Goal: Information Seeking & Learning: Learn about a topic

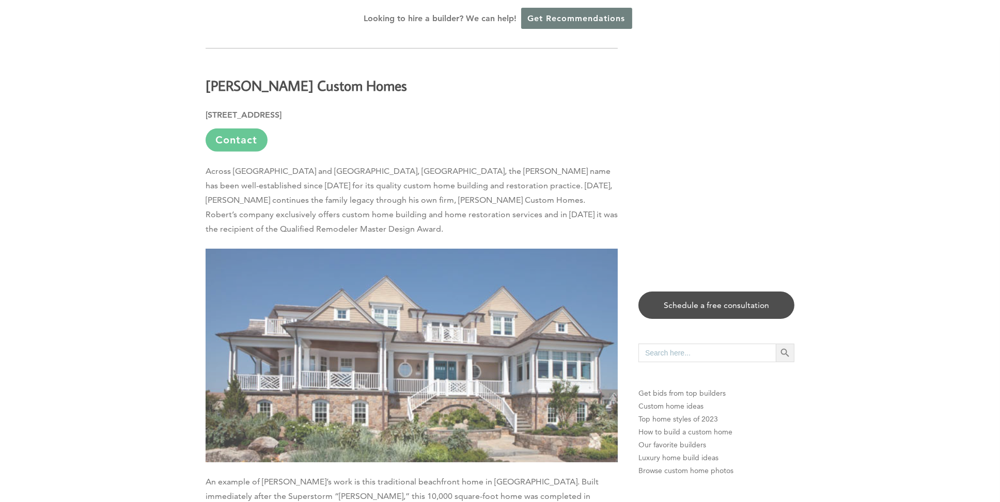
scroll to position [679, 0]
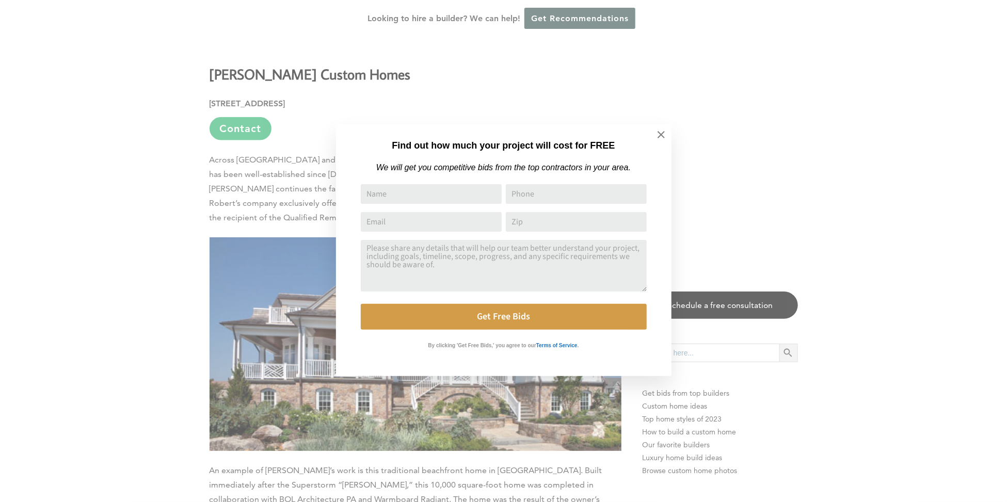
drag, startPoint x: 1001, startPoint y: 47, endPoint x: 1006, endPoint y: 62, distance: 15.7
click at [658, 133] on icon at bounding box center [661, 134] width 11 height 11
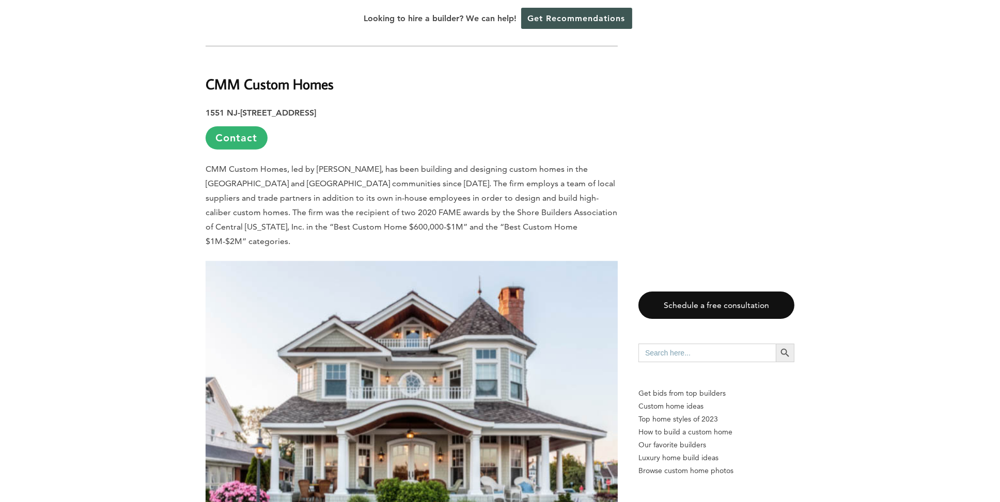
scroll to position [1195, 0]
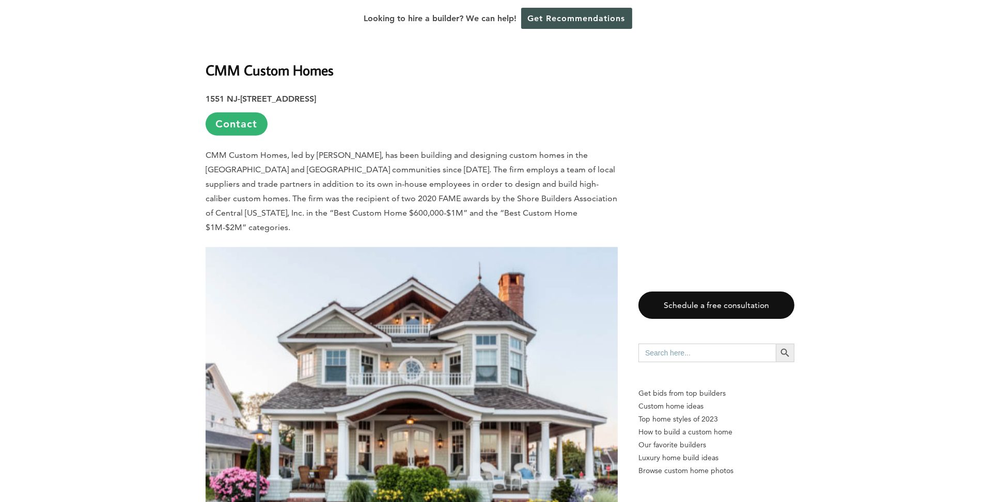
click at [218, 61] on b "CMM Custom Homes" at bounding box center [270, 70] width 128 height 18
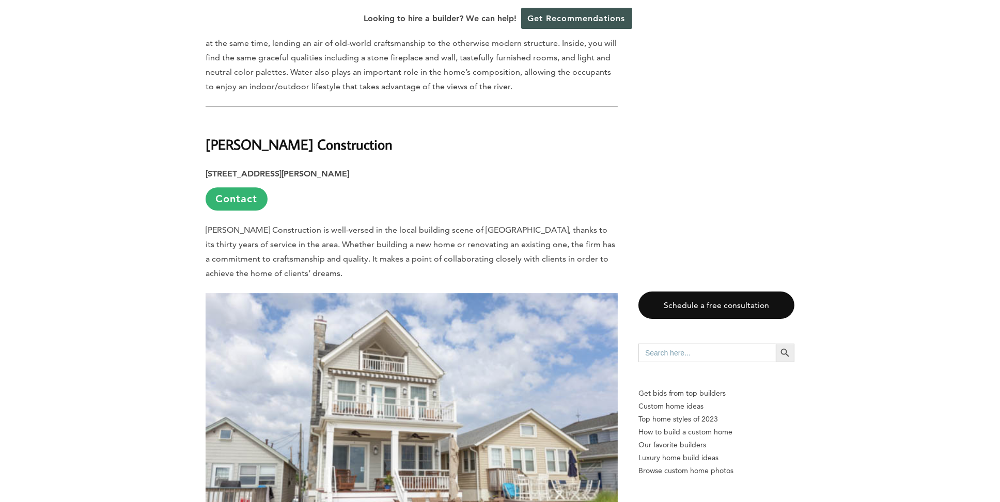
scroll to position [4087, 0]
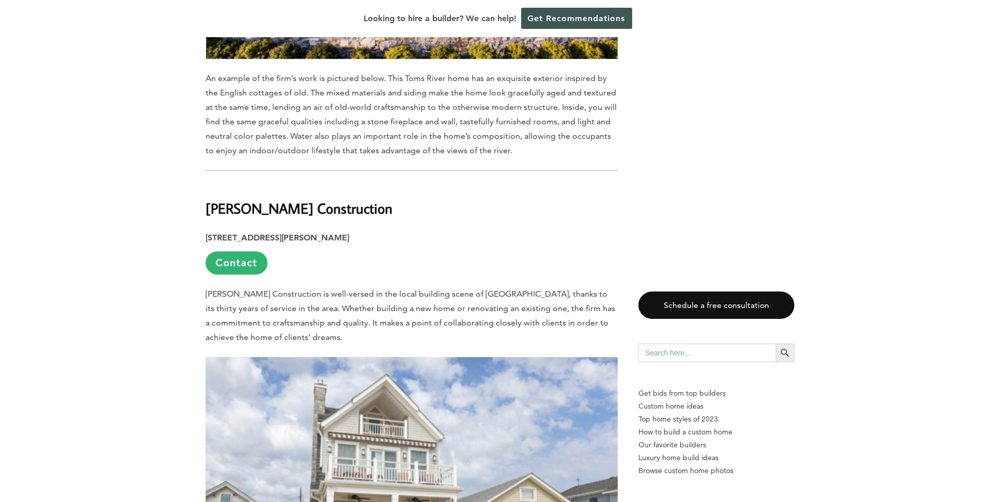
click at [245, 199] on b "[PERSON_NAME] Construction" at bounding box center [299, 208] width 187 height 18
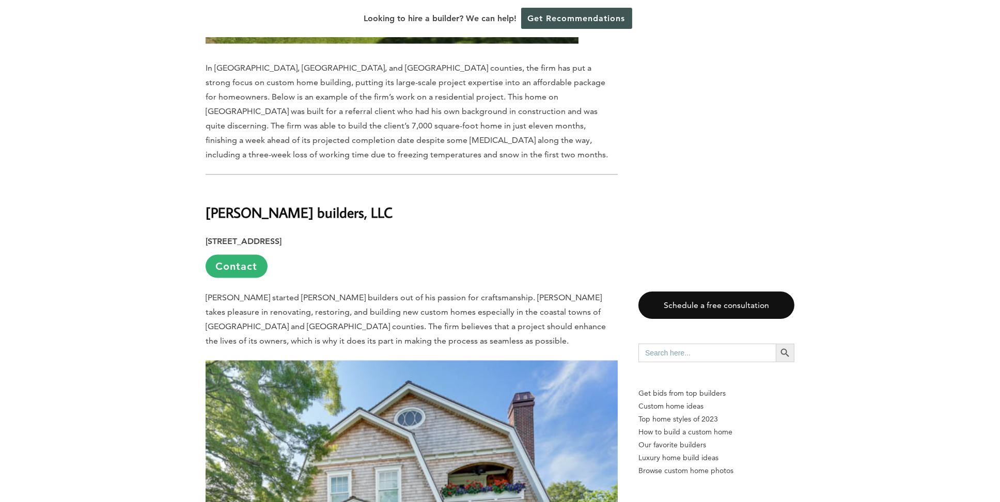
scroll to position [7392, 0]
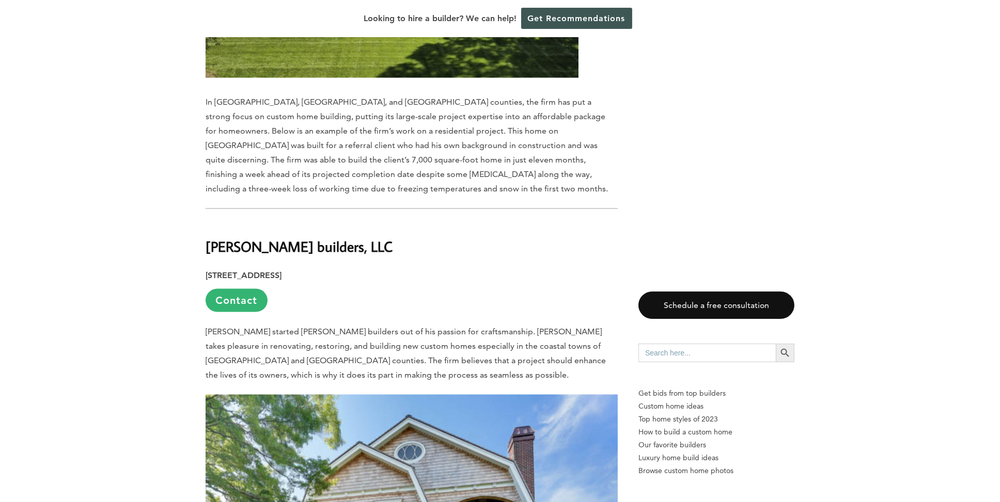
click at [256, 238] on b "[PERSON_NAME] builders, LLC" at bounding box center [299, 247] width 187 height 18
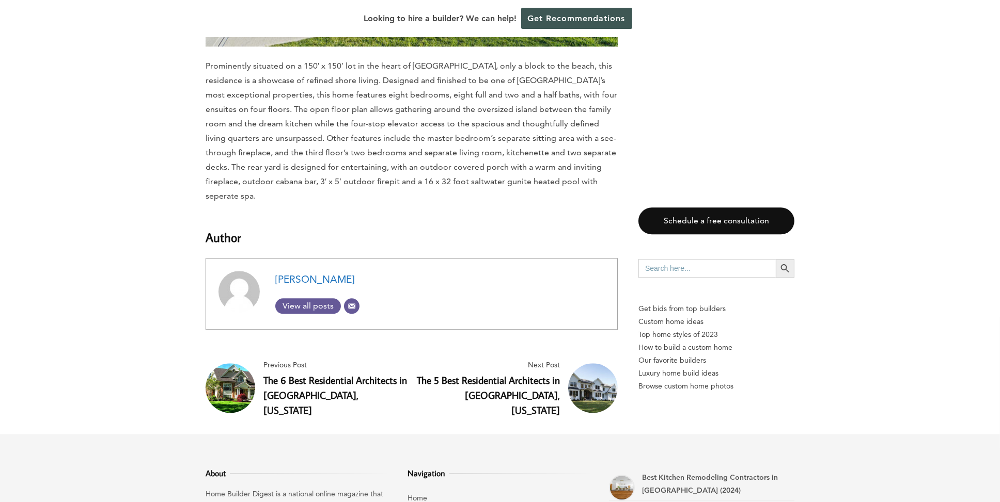
scroll to position [8631, 0]
